Goal: Transaction & Acquisition: Purchase product/service

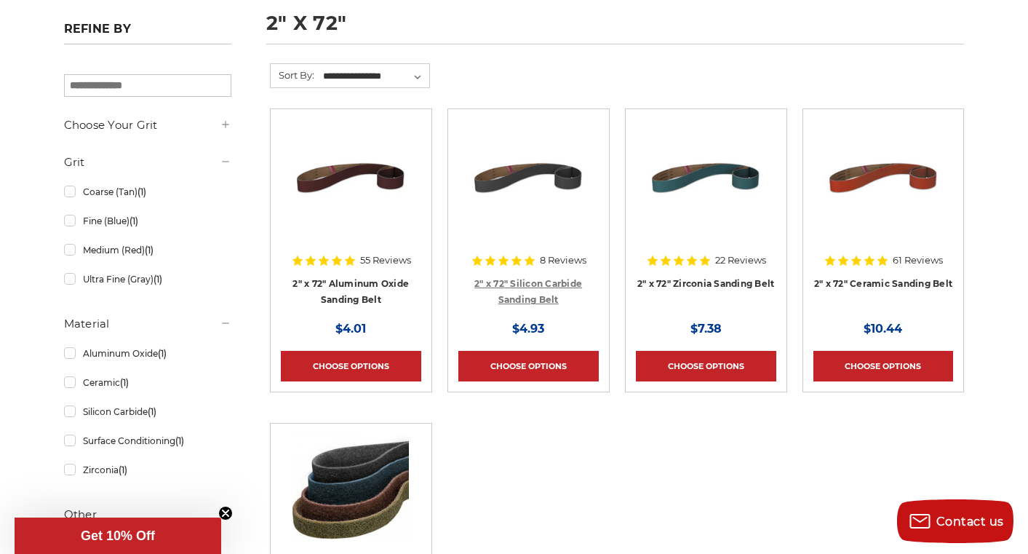
click at [553, 285] on link "2" x 72" Silicon Carbide Sanding Belt" at bounding box center [529, 292] width 108 height 28
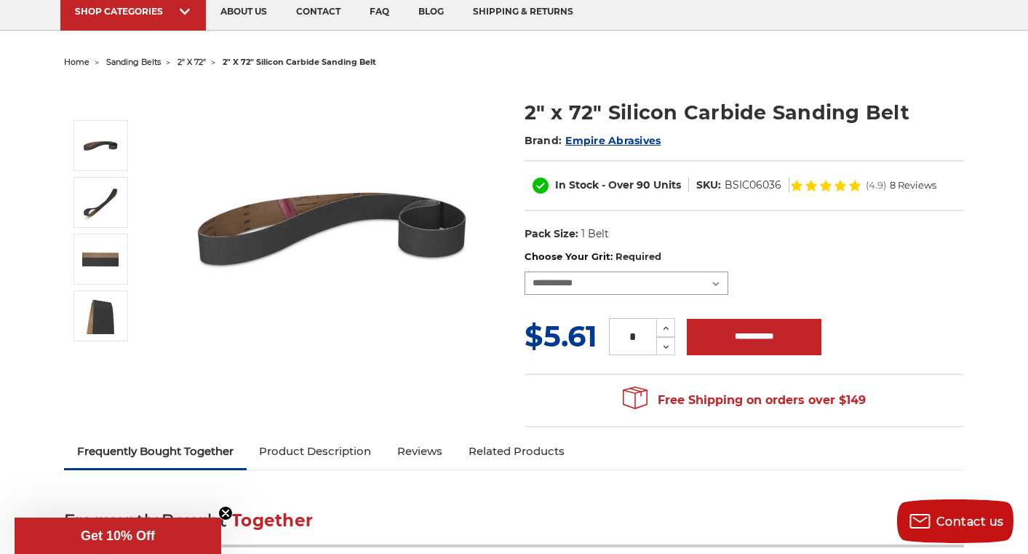
scroll to position [118, 0]
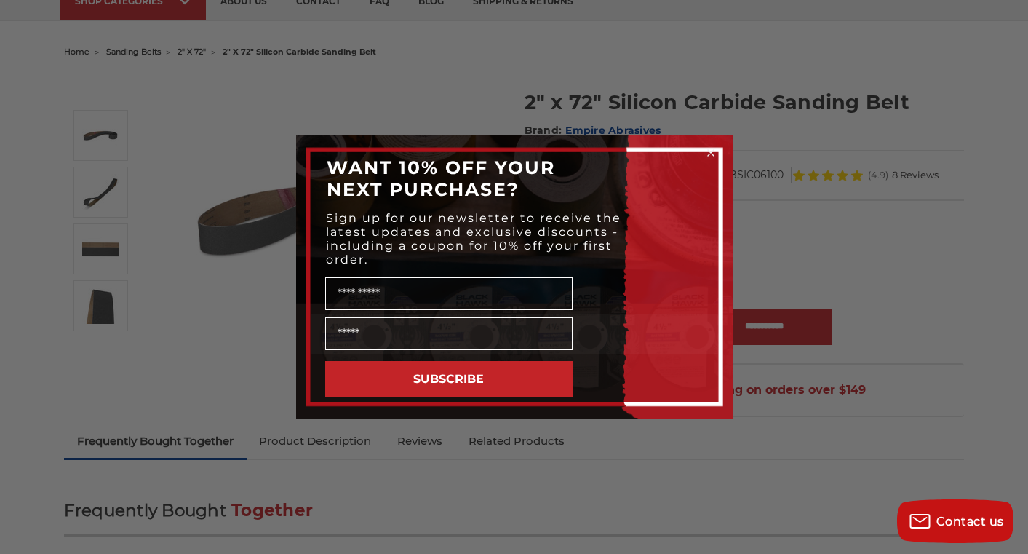
click at [713, 153] on circle "Close dialog" at bounding box center [711, 153] width 14 height 14
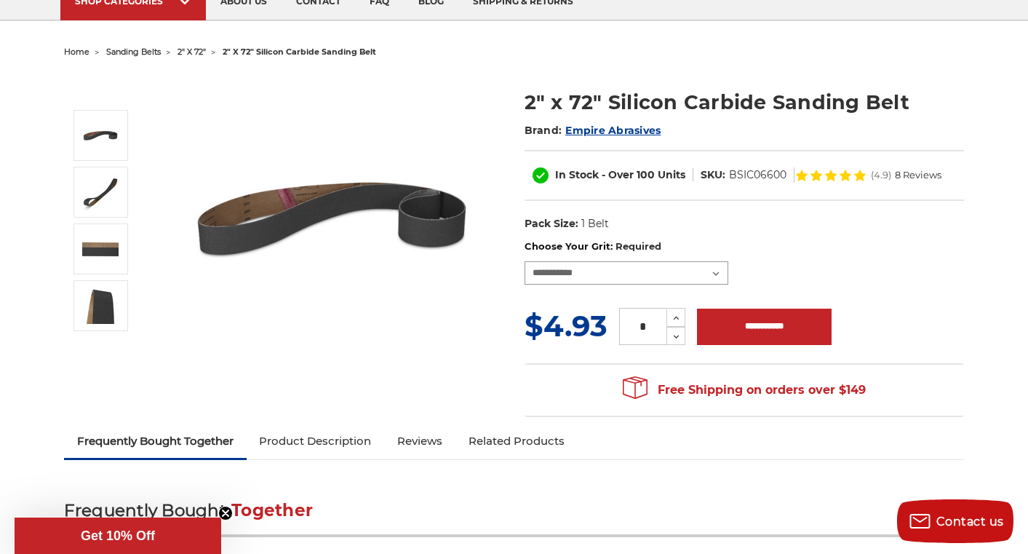
select select "****"
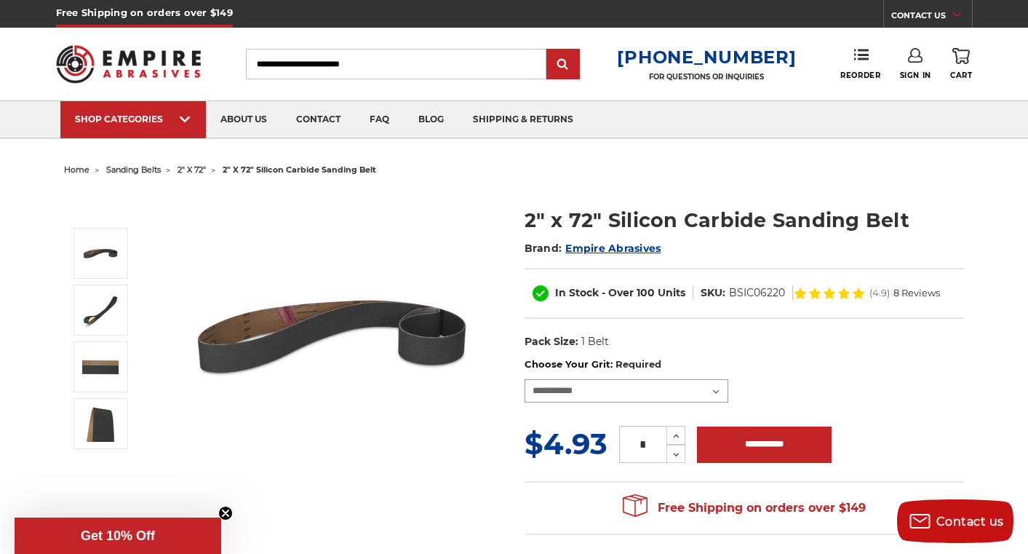
scroll to position [0, 0]
click at [673, 434] on icon at bounding box center [676, 435] width 11 height 13
drag, startPoint x: 659, startPoint y: 440, endPoint x: 619, endPoint y: 440, distance: 40.0
click at [619, 440] on input "*" at bounding box center [642, 444] width 47 height 37
click at [675, 434] on button "Increase Quantity:" at bounding box center [676, 435] width 19 height 19
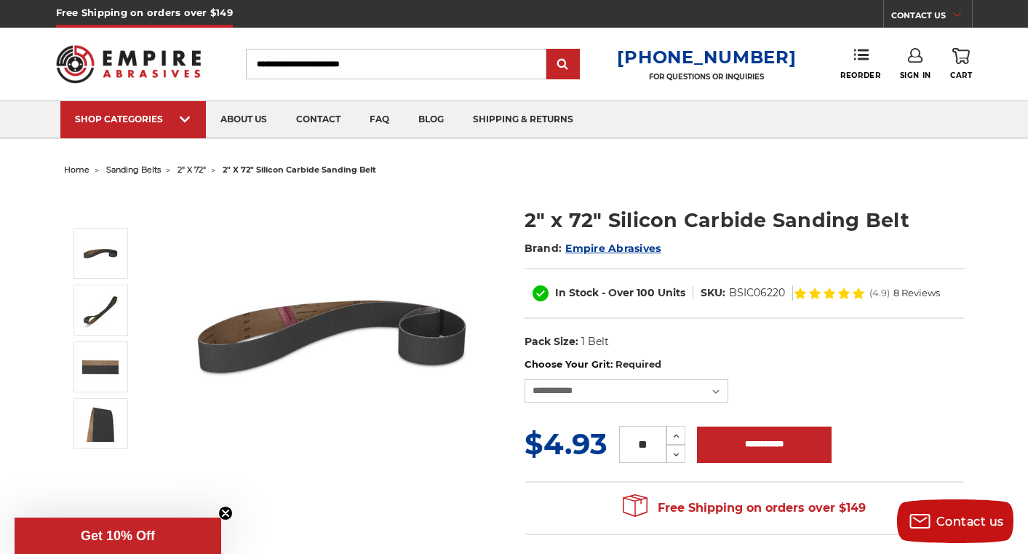
click at [675, 434] on button "Increase Quantity:" at bounding box center [676, 435] width 19 height 19
type input "**"
click at [569, 292] on span "In Stock" at bounding box center [577, 292] width 44 height 13
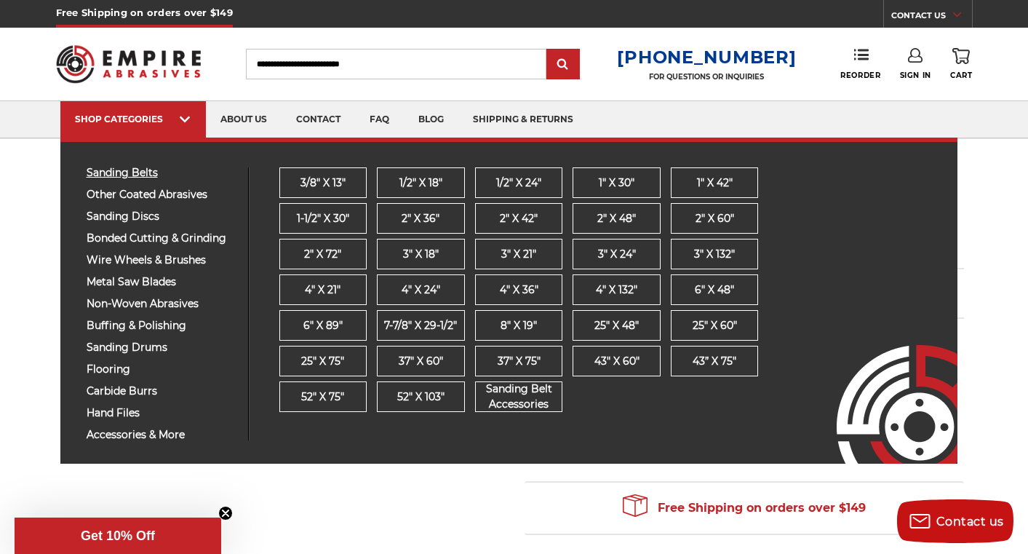
click at [137, 174] on span "sanding belts" at bounding box center [162, 172] width 151 height 11
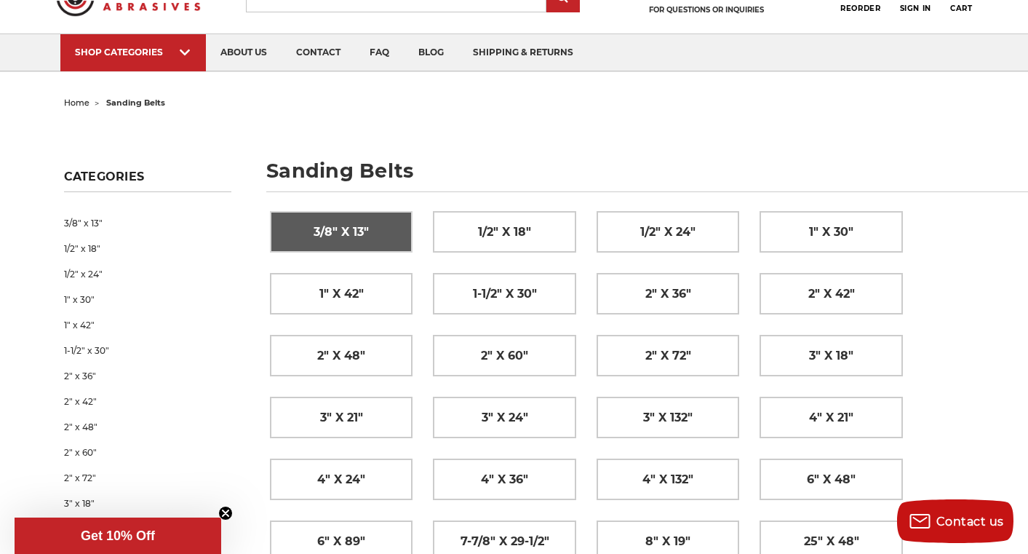
scroll to position [72, 1]
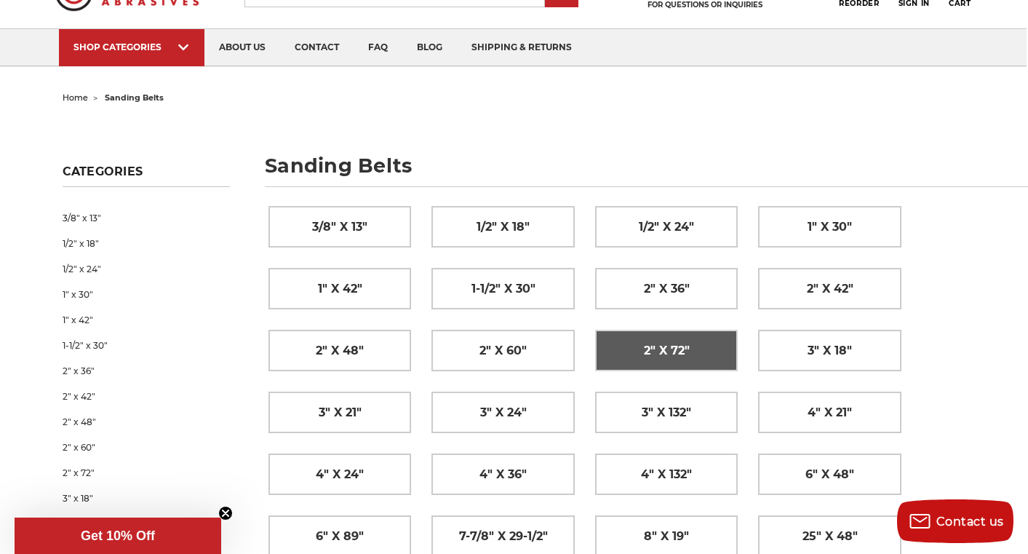
click at [668, 353] on span "2" x 72"" at bounding box center [667, 350] width 46 height 25
